Goal: Task Accomplishment & Management: Use online tool/utility

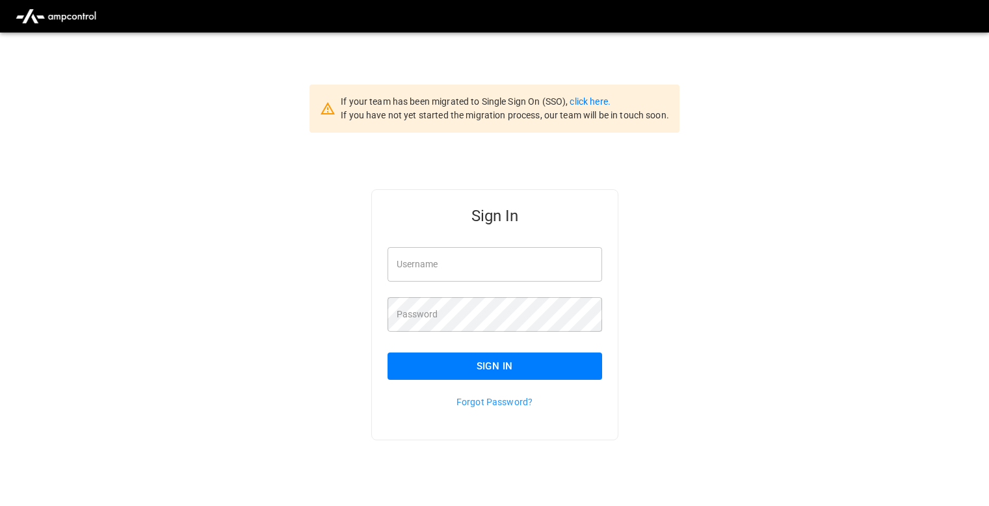
click at [456, 261] on input "Username" at bounding box center [495, 264] width 215 height 34
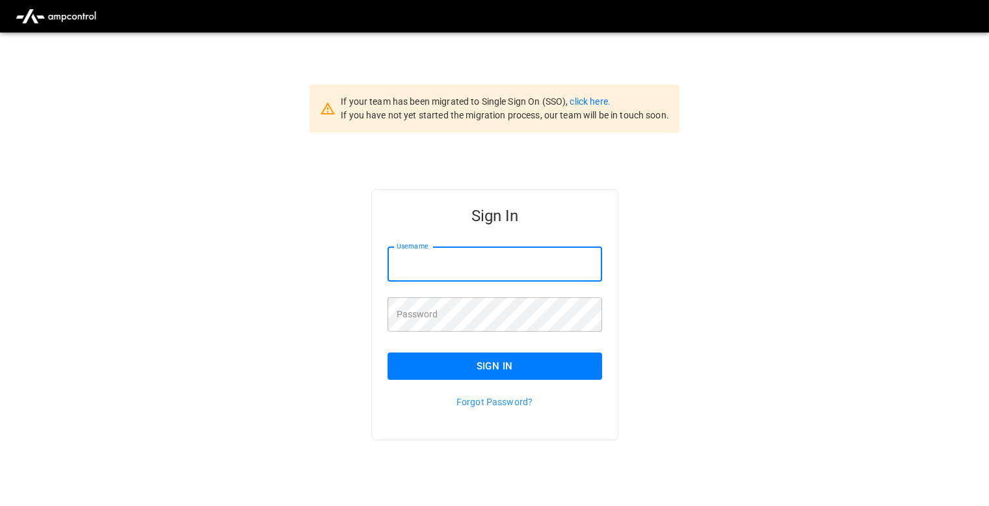
type input "**********"
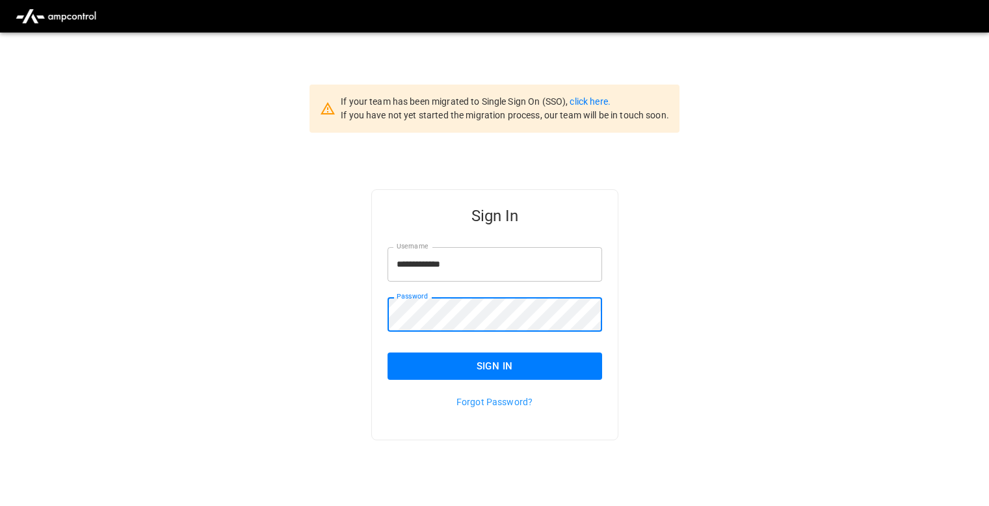
click at [744, 271] on div "**********" at bounding box center [494, 336] width 989 height 406
click at [414, 364] on button "Sign In" at bounding box center [495, 366] width 215 height 27
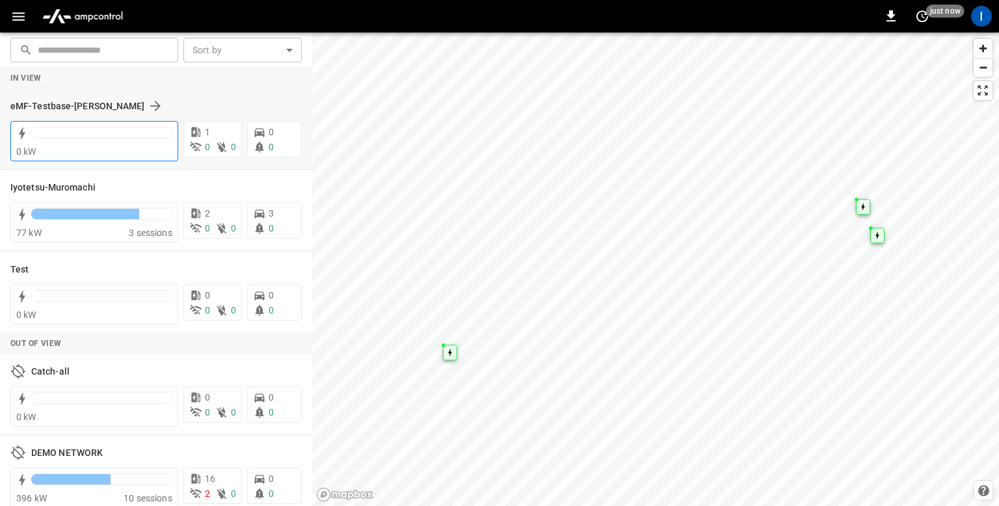
click at [105, 155] on div "0 kW" at bounding box center [94, 151] width 156 height 13
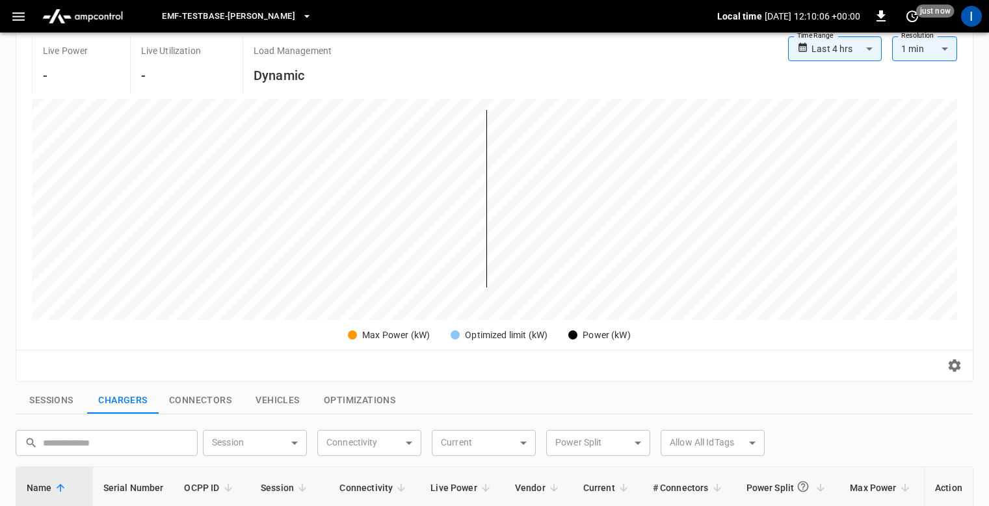
scroll to position [329, 0]
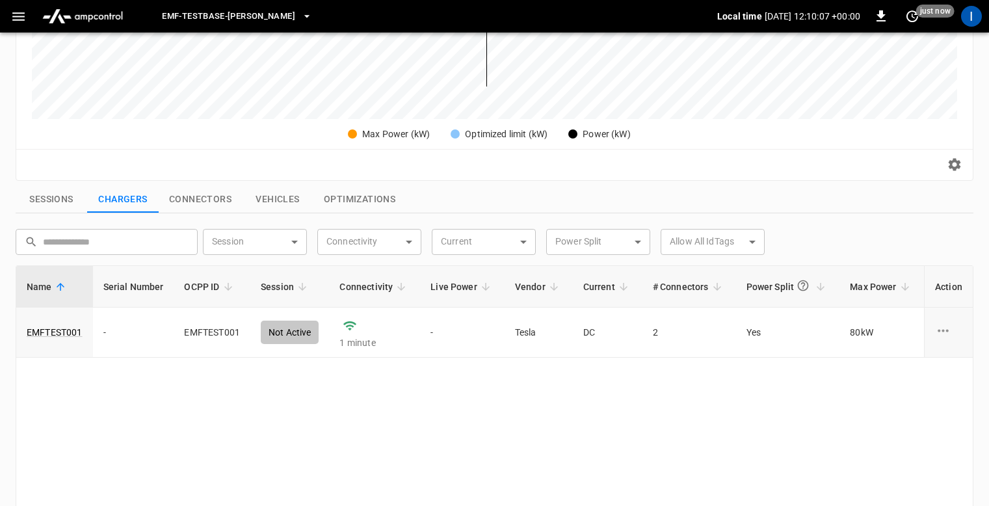
click at [455, 427] on div "Name Serial Number OCPP ID Session Connectivity Live Power Vendor Current # Con…" at bounding box center [495, 442] width 958 height 355
click at [60, 329] on link "EMFTEST001" at bounding box center [54, 332] width 61 height 18
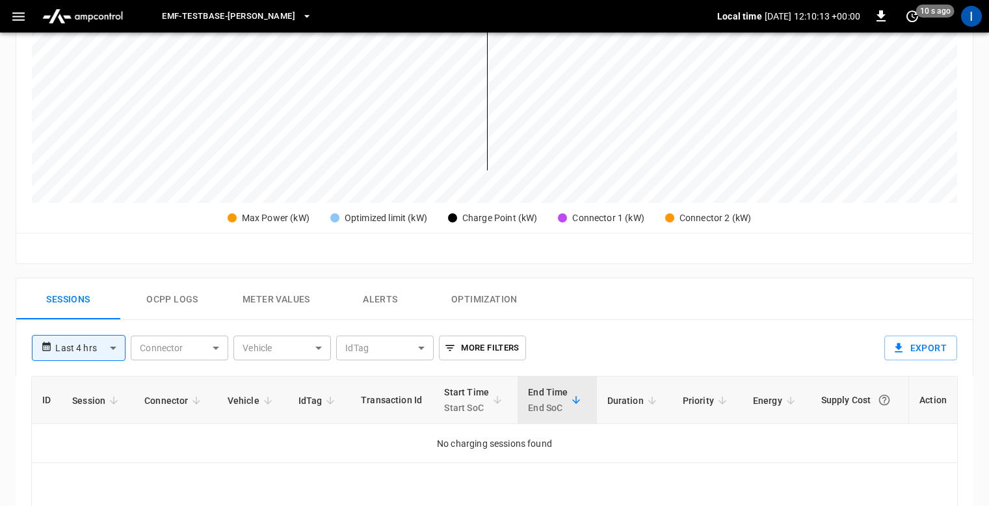
scroll to position [259, 0]
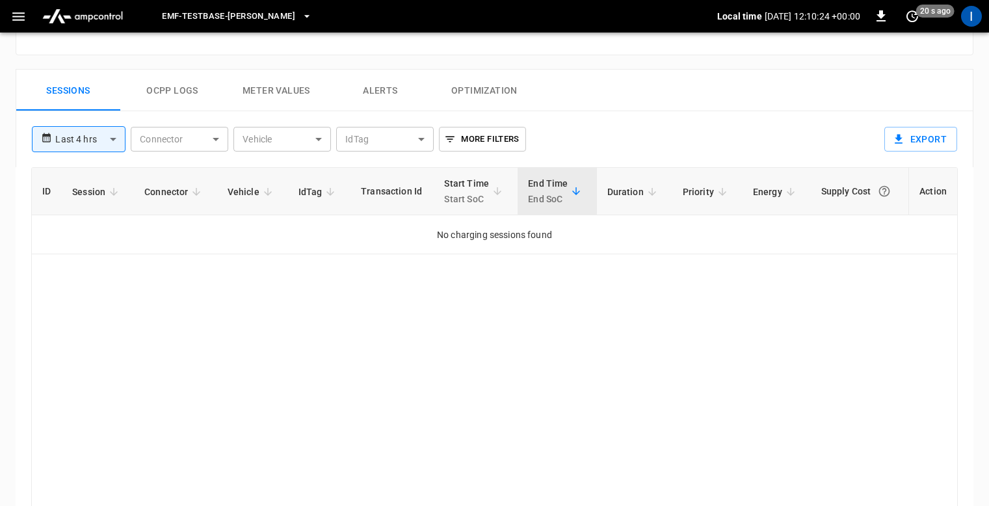
click at [332, 406] on div "ID Session Connector Vehicle IdTag Transaction Id Start Time Start SoC End Time…" at bounding box center [494, 344] width 927 height 355
click at [340, 433] on div "ID Session Connector Vehicle IdTag Transaction Id Start Time Start SoC End Time…" at bounding box center [494, 344] width 927 height 355
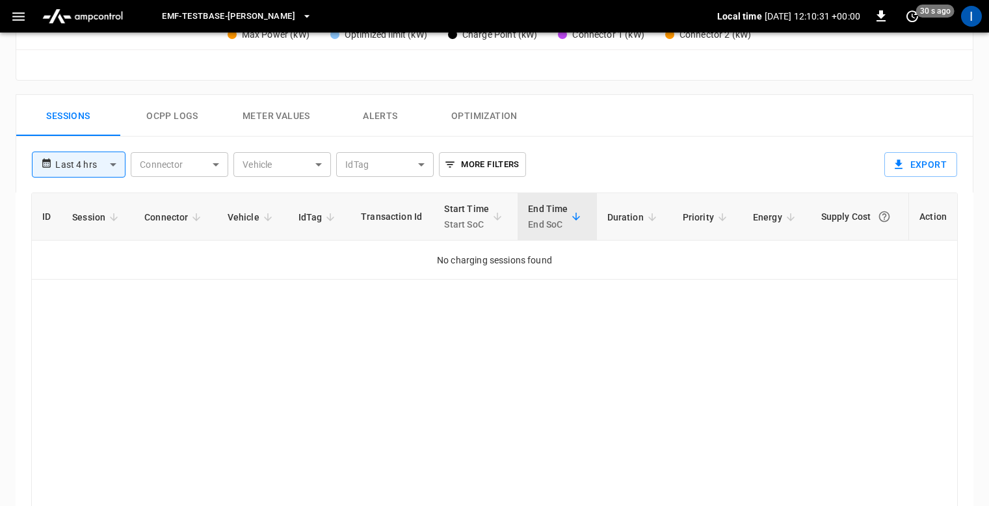
click at [159, 105] on button "Ocpp logs" at bounding box center [172, 116] width 104 height 42
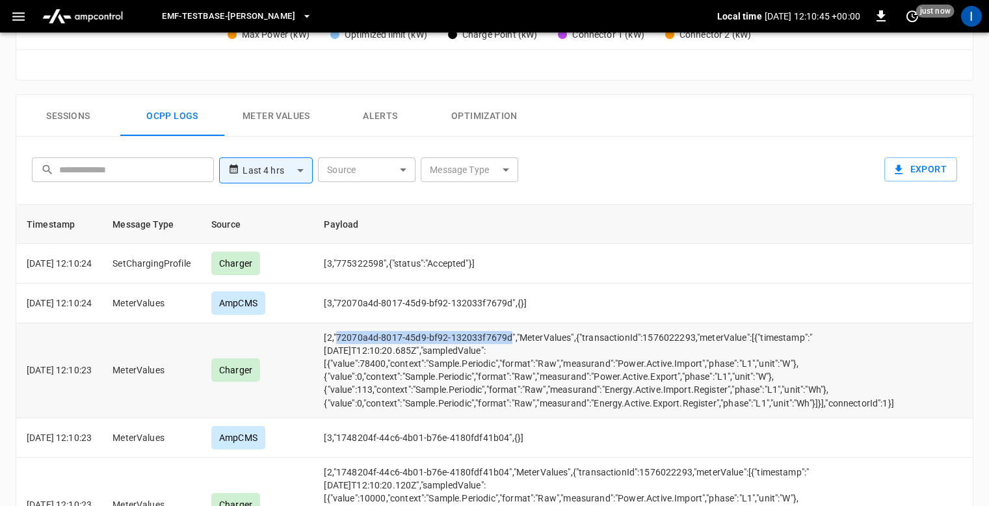
drag, startPoint x: 357, startPoint y: 336, endPoint x: 531, endPoint y: 334, distance: 173.7
click at [531, 334] on td "[2,"72070a4d-8017-45d9-bf92-132033f7679d","MeterValues",{"transactionId":157602…" at bounding box center [613, 370] width 599 height 94
copy td "72070a4d-8017-45d9-bf92-132033f7679d"
